Goal: Transaction & Acquisition: Register for event/course

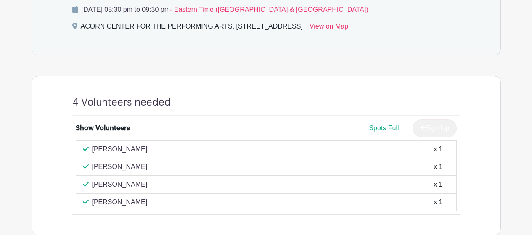
scroll to position [462, 0]
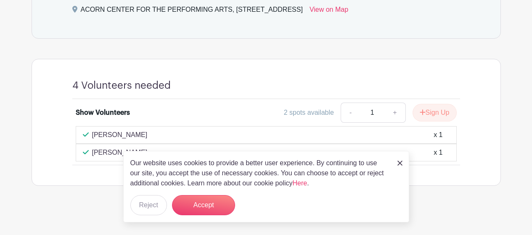
scroll to position [192, 0]
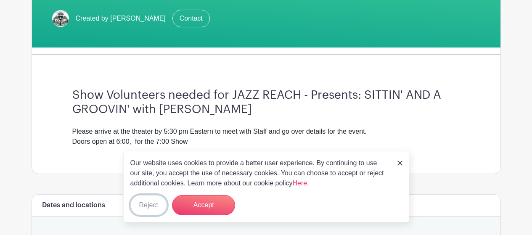
click at [157, 200] on button "Reject" at bounding box center [148, 205] width 37 height 20
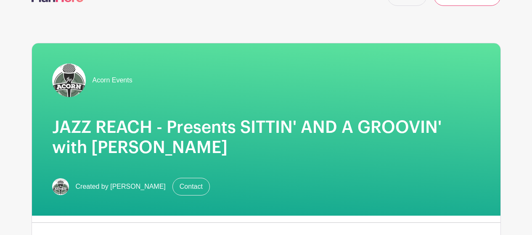
scroll to position [0, 0]
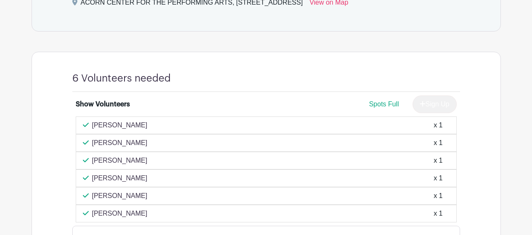
scroll to position [462, 0]
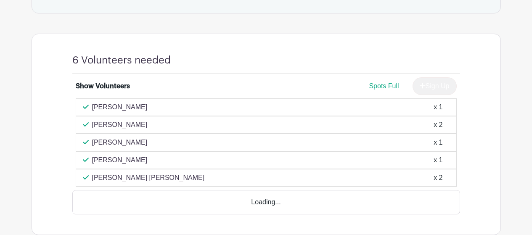
scroll to position [461, 0]
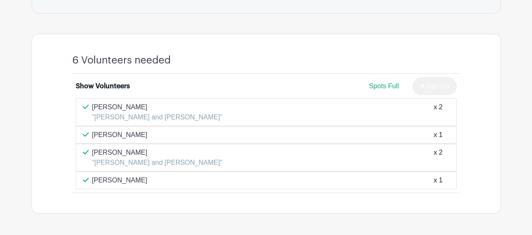
scroll to position [462, 0]
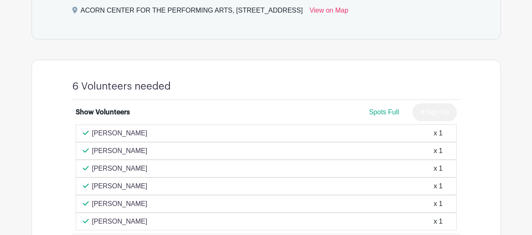
scroll to position [462, 0]
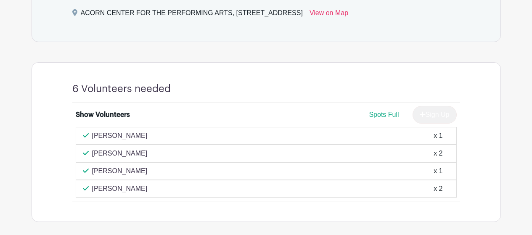
scroll to position [420, 0]
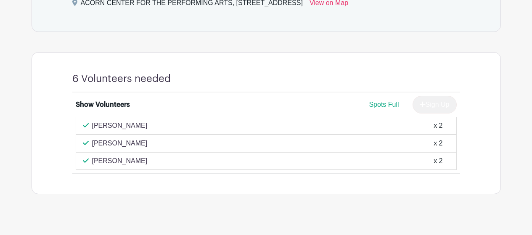
scroll to position [420, 0]
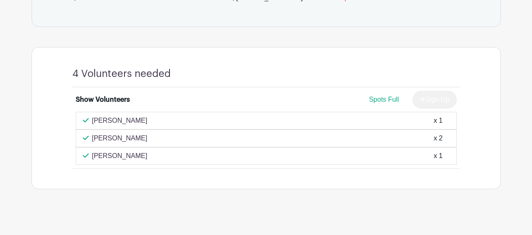
scroll to position [420, 0]
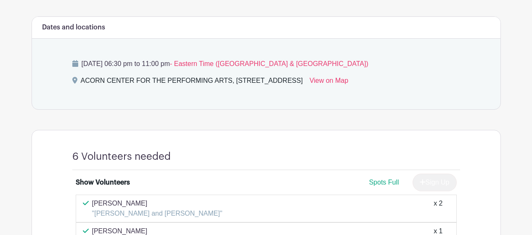
scroll to position [420, 0]
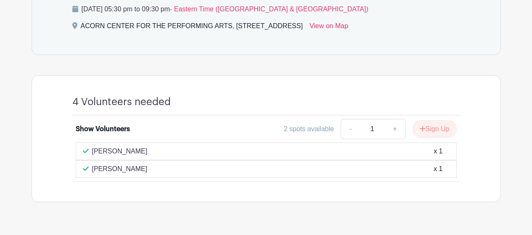
scroll to position [445, 0]
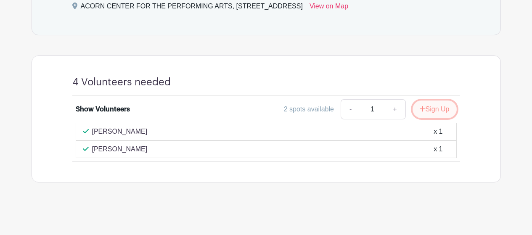
click at [432, 108] on button "Sign Up" at bounding box center [434, 109] width 44 height 18
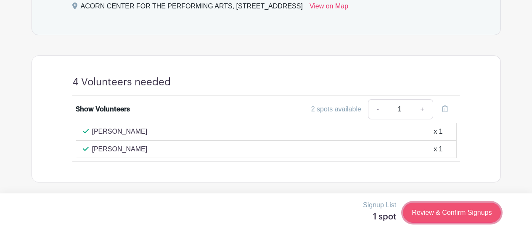
click at [444, 212] on link "Review & Confirm Signups" at bounding box center [451, 213] width 97 height 20
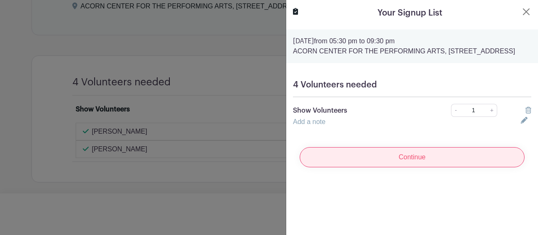
click at [405, 167] on input "Continue" at bounding box center [412, 157] width 225 height 20
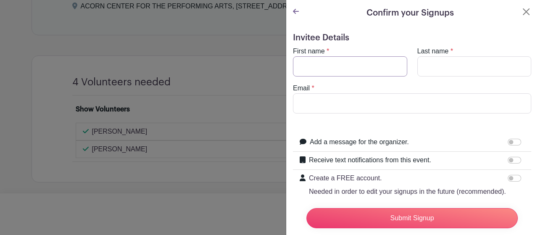
click at [337, 68] on input "First name" at bounding box center [350, 66] width 114 height 20
type input "[PERSON_NAME]"
type input "[EMAIL_ADDRESS][DOMAIN_NAME]"
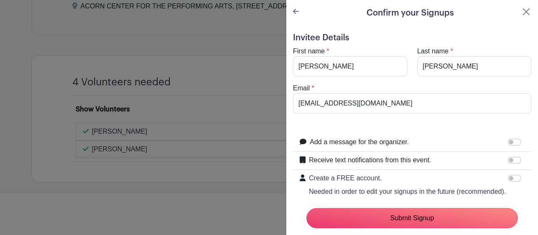
click at [385, 208] on input "Submit Signup" at bounding box center [411, 218] width 211 height 20
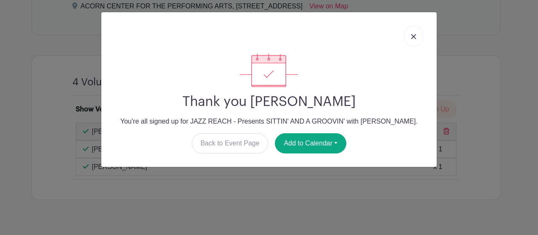
click at [413, 34] on img at bounding box center [413, 36] width 5 height 5
